Goal: Check status

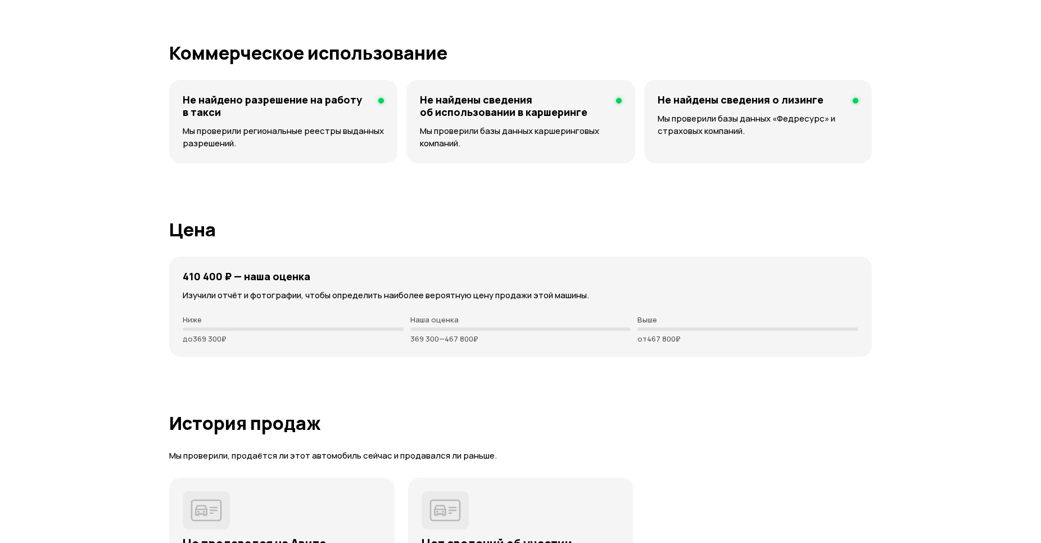
scroll to position [2709, 0]
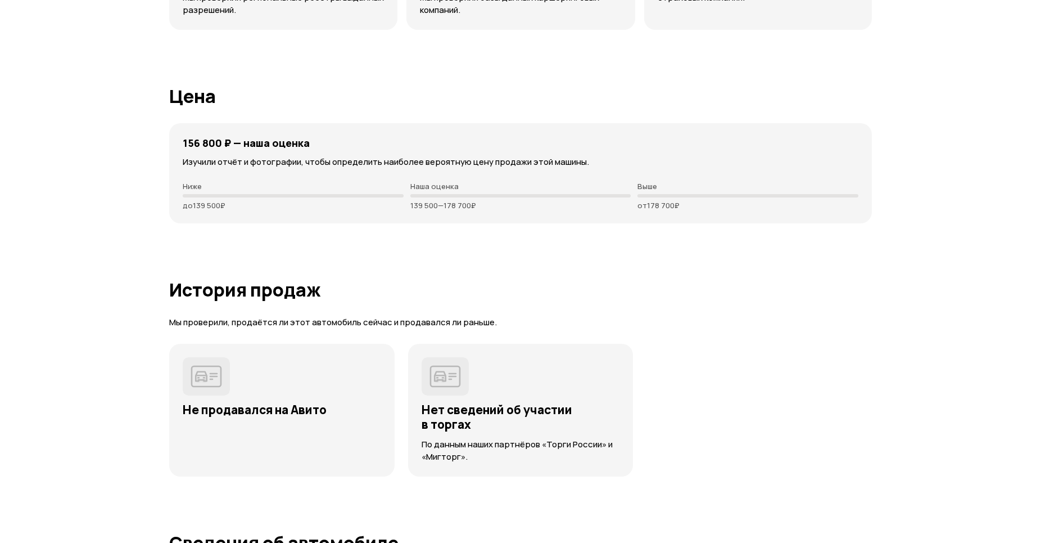
scroll to position [2613, 0]
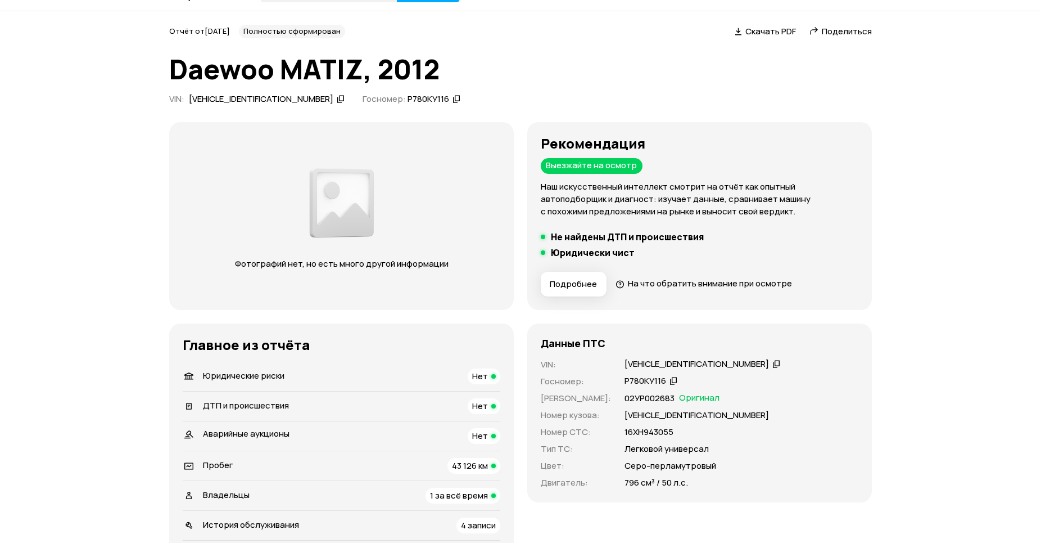
scroll to position [0, 0]
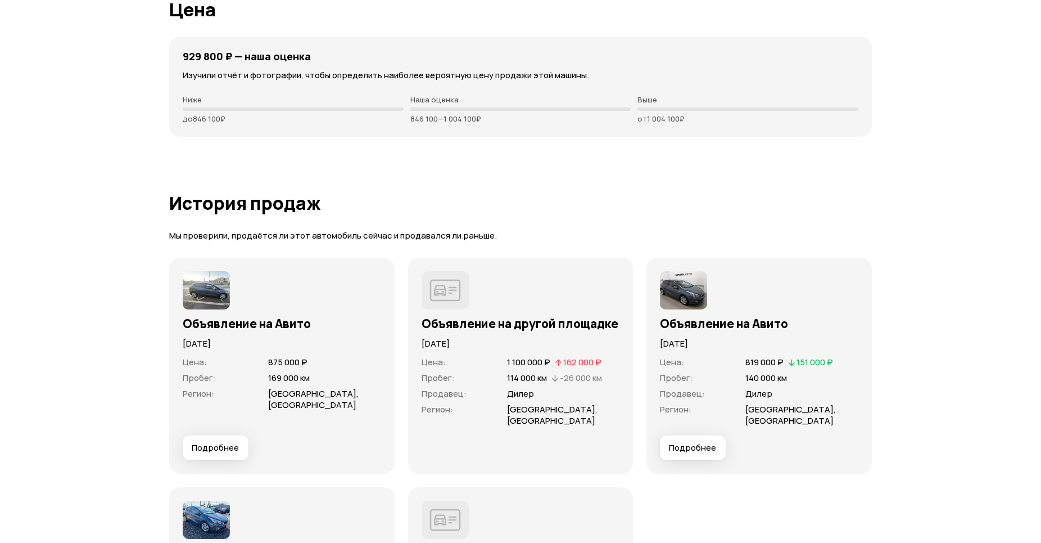
scroll to position [3026, 0]
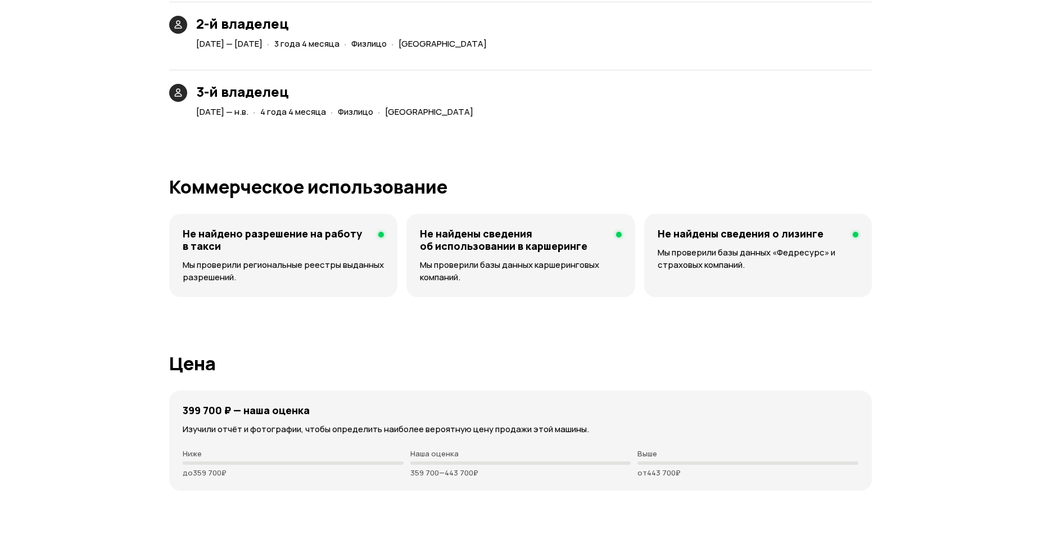
scroll to position [2827, 0]
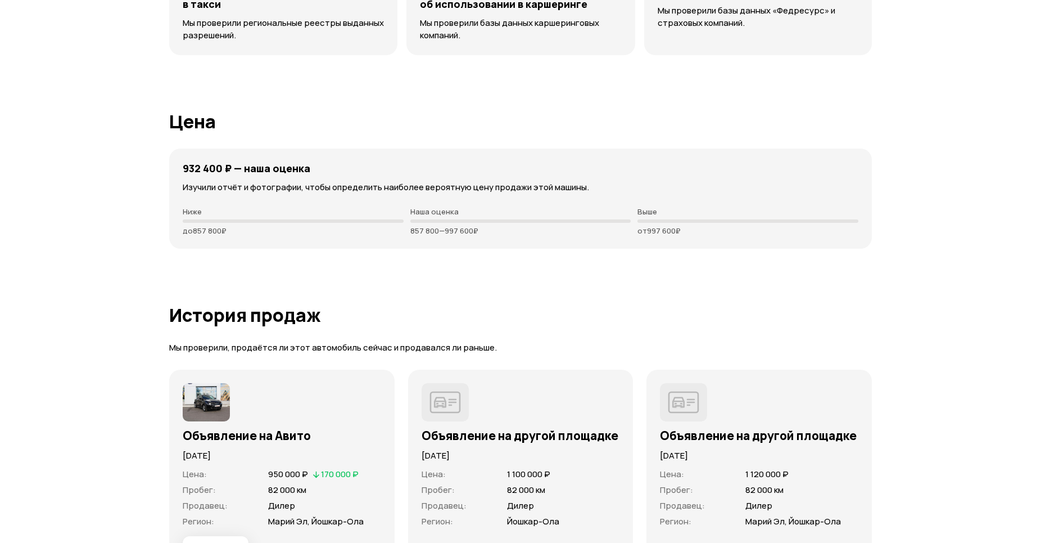
scroll to position [2913, 0]
